Goal: Information Seeking & Learning: Find specific fact

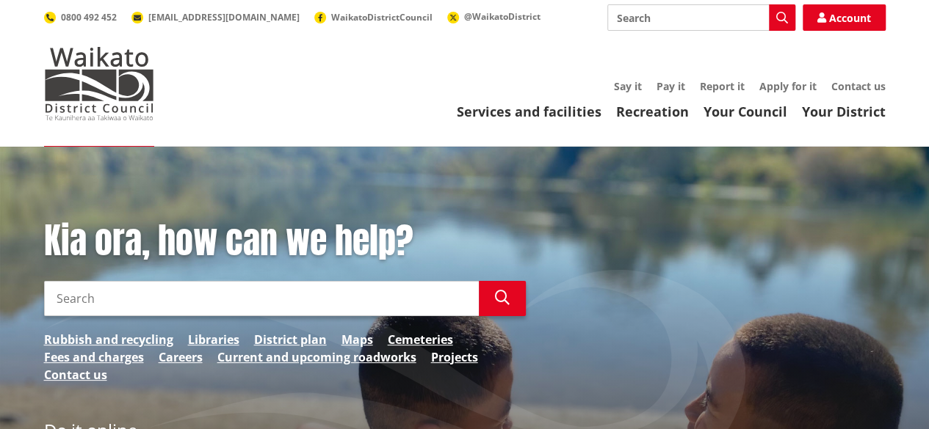
click at [123, 286] on input "Search" at bounding box center [261, 298] width 435 height 35
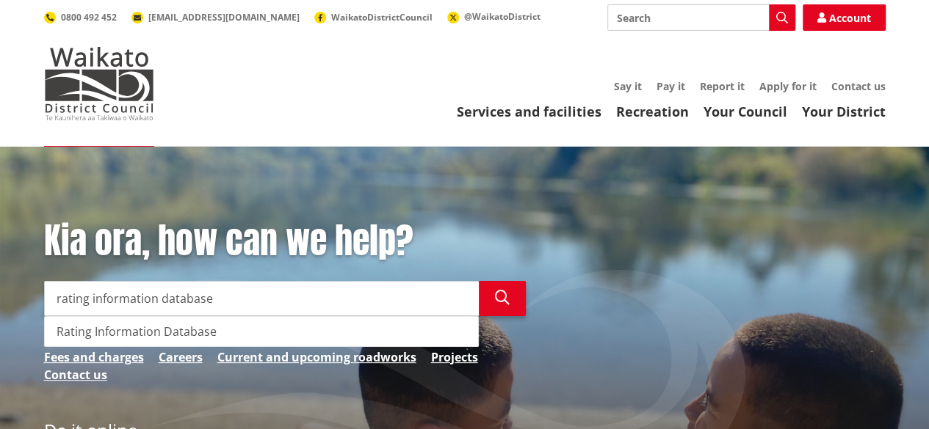
type input "rating information database"
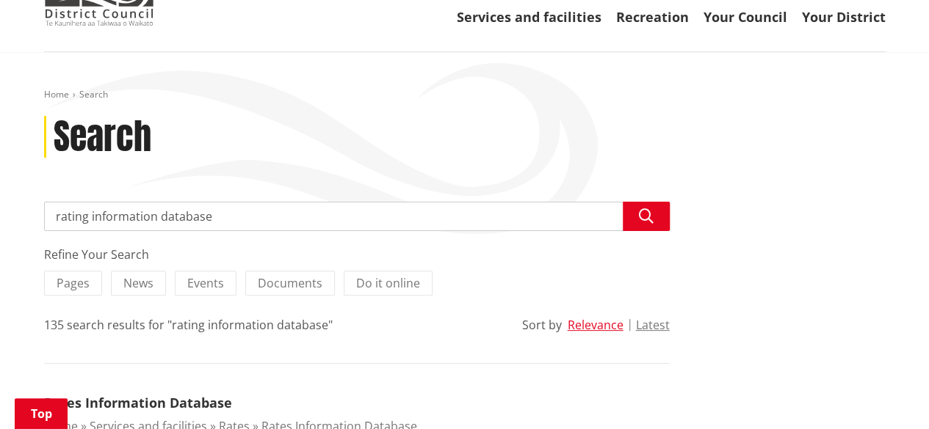
scroll to position [73, 0]
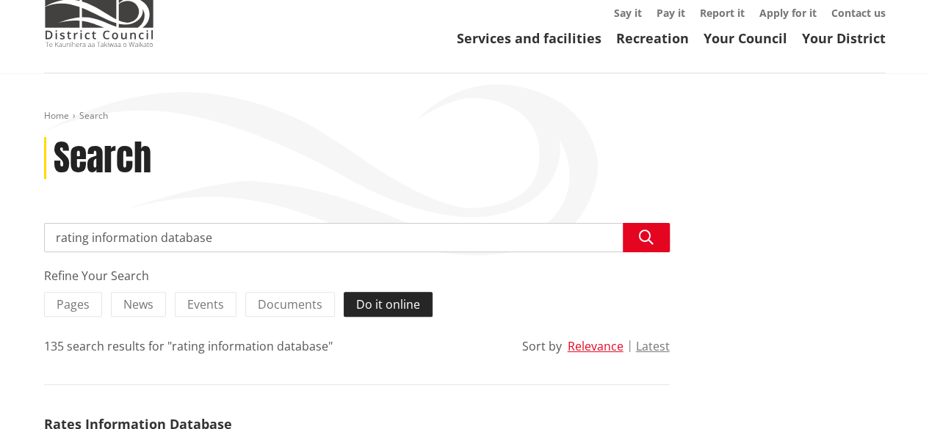
click at [388, 309] on span "Do it online" at bounding box center [388, 305] width 64 height 16
click at [0, 0] on input "Do it online" at bounding box center [0, 0] width 0 height 0
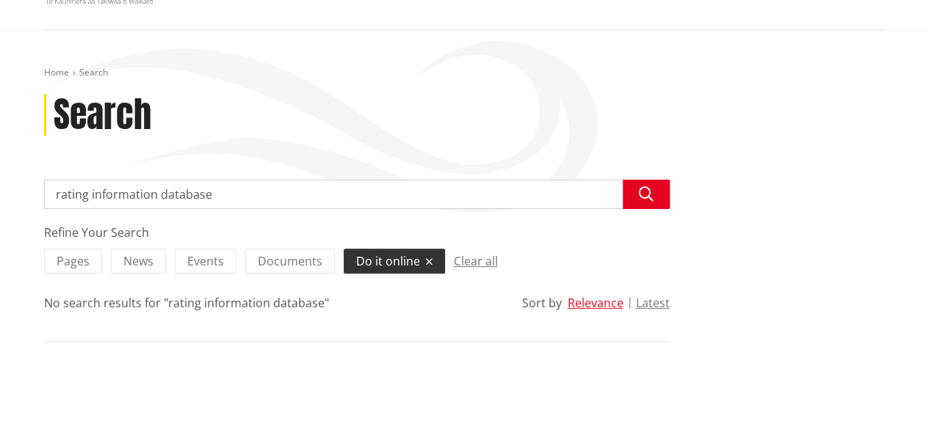
scroll to position [147, 0]
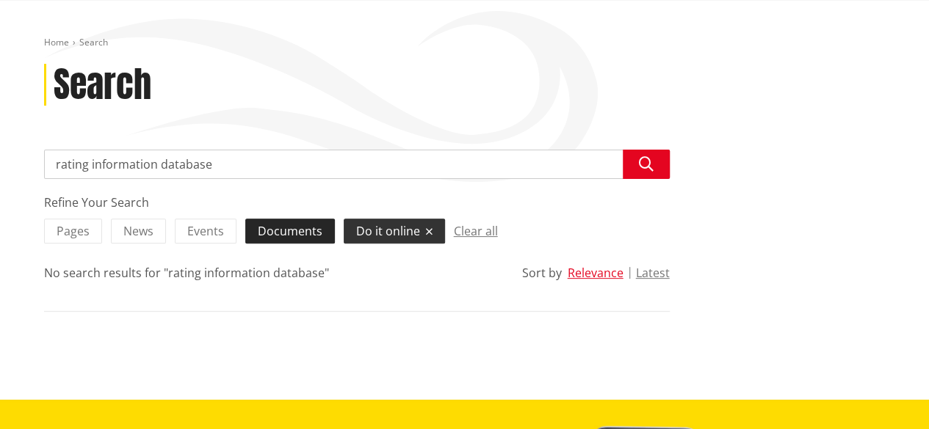
click at [286, 229] on span "Documents" at bounding box center [290, 231] width 65 height 16
click at [0, 0] on input "Documents" at bounding box center [0, 0] width 0 height 0
click at [284, 230] on span "Documents" at bounding box center [290, 231] width 65 height 16
click at [0, 0] on input "Documents" at bounding box center [0, 0] width 0 height 0
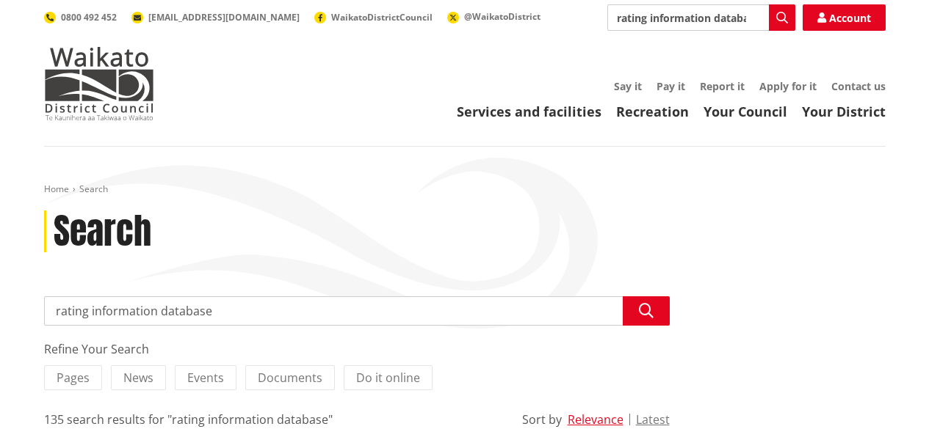
scroll to position [73, 0]
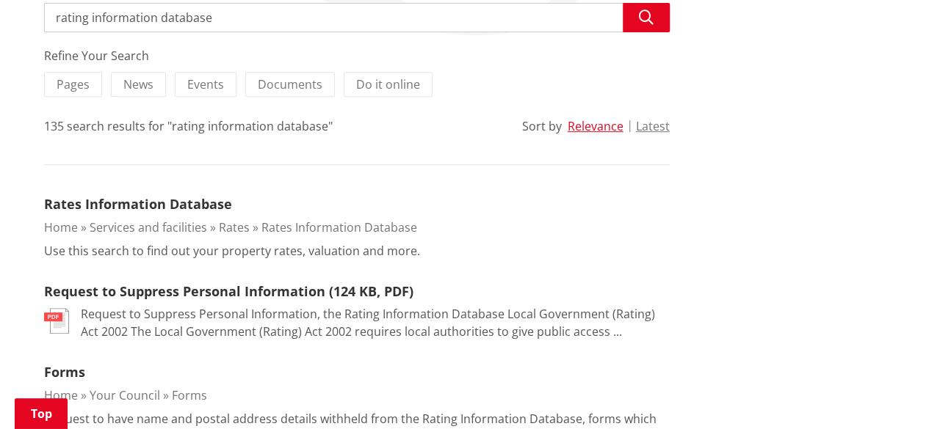
scroll to position [367, 0]
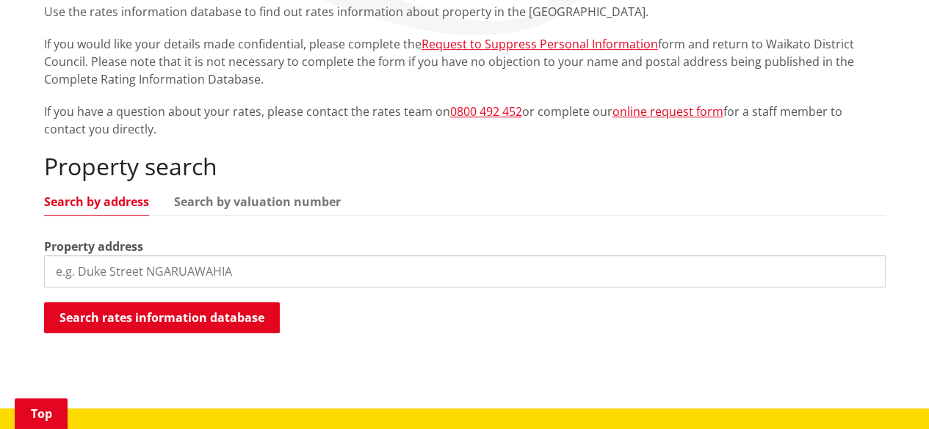
scroll to position [367, 0]
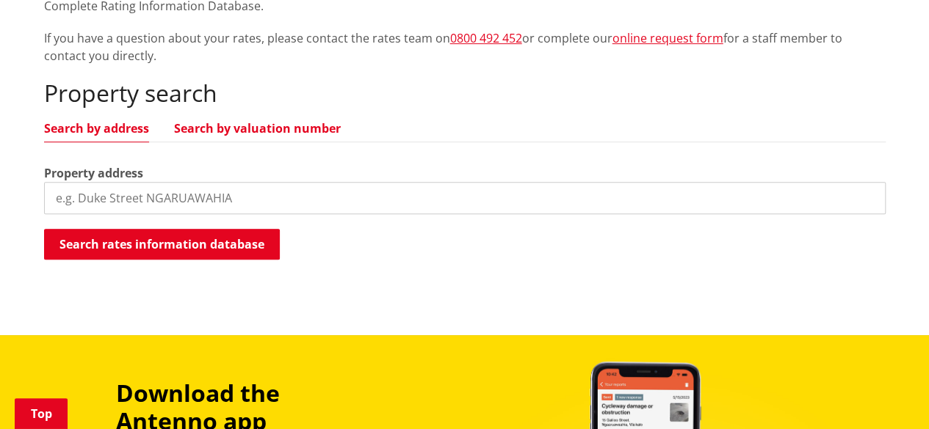
click at [239, 128] on link "Search by valuation number" at bounding box center [257, 129] width 167 height 12
drag, startPoint x: 203, startPoint y: 203, endPoint x: 142, endPoint y: 205, distance: 60.2
click at [142, 205] on input "search" at bounding box center [464, 198] width 841 height 32
drag, startPoint x: 173, startPoint y: 201, endPoint x: 71, endPoint y: 197, distance: 102.1
click at [74, 197] on input "search" at bounding box center [464, 198] width 841 height 32
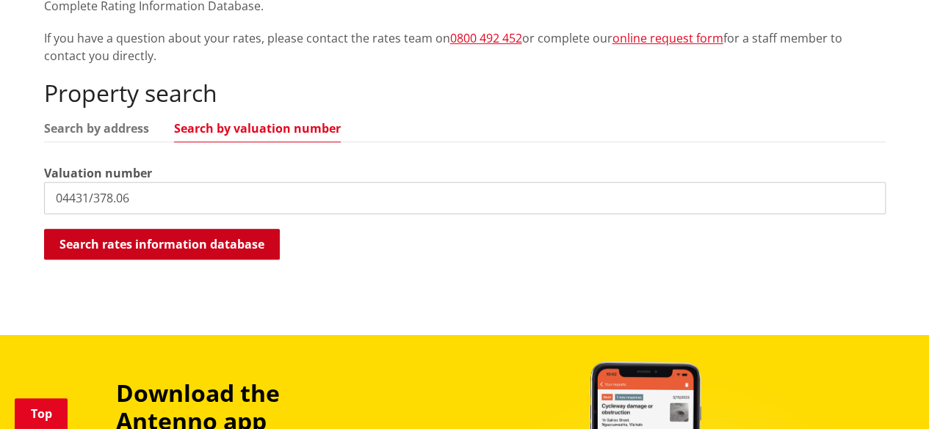
type input "04431/378.06"
click at [217, 237] on button "Search rates information database" at bounding box center [162, 244] width 236 height 31
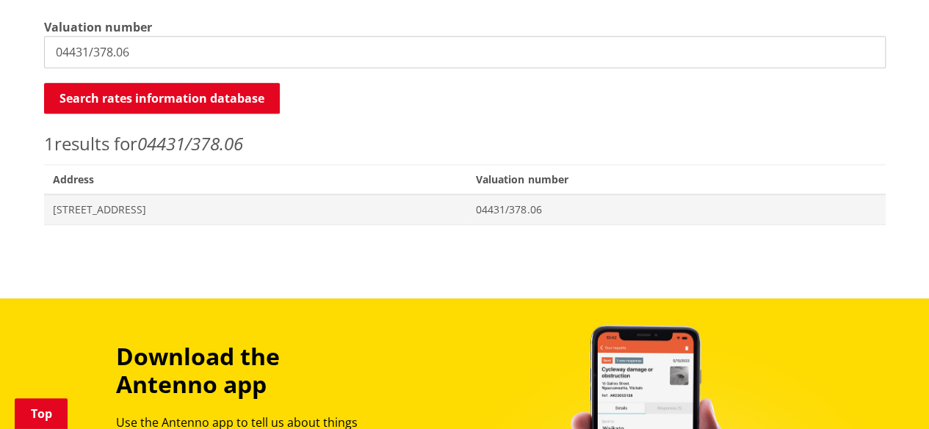
scroll to position [514, 0]
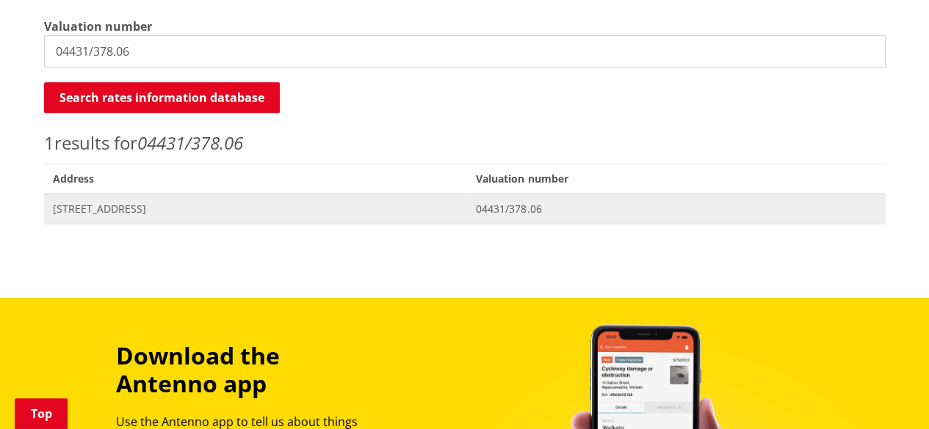
click at [178, 203] on span "[STREET_ADDRESS]" at bounding box center [256, 209] width 406 height 15
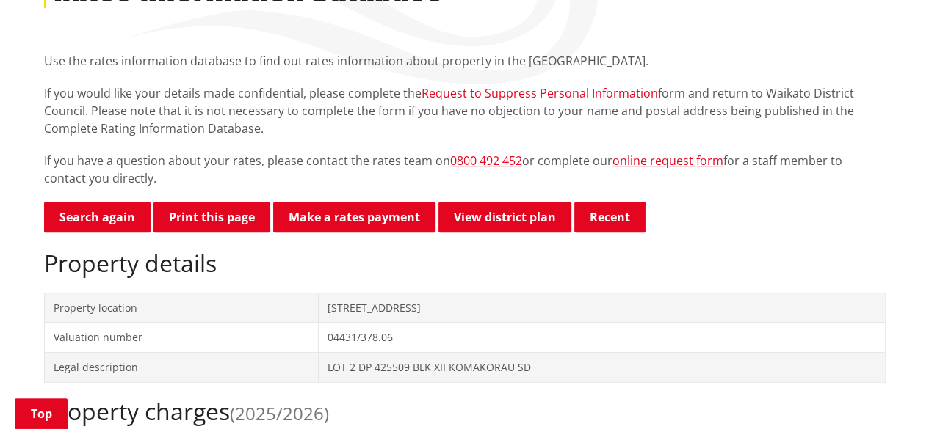
scroll to position [147, 0]
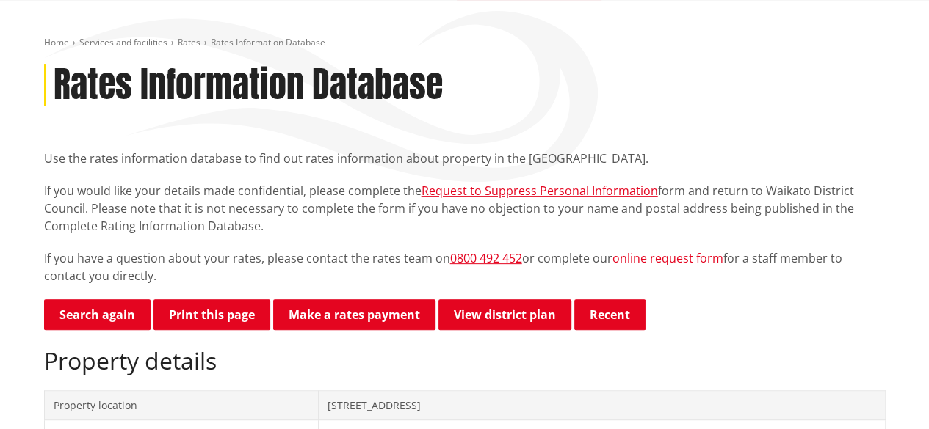
click at [661, 255] on link "online request form" at bounding box center [667, 258] width 111 height 16
click at [672, 256] on link "online request form" at bounding box center [667, 258] width 111 height 16
